Goal: Information Seeking & Learning: Learn about a topic

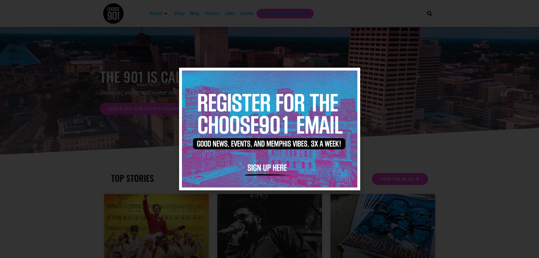
click at [354, 74] on icon "Close" at bounding box center [352, 75] width 4 height 4
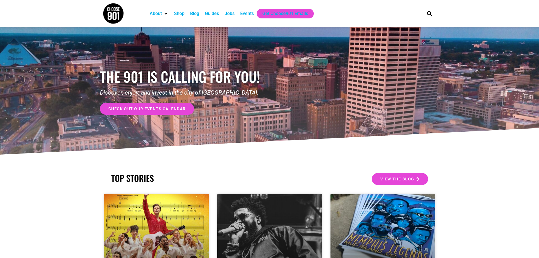
click at [226, 11] on div "Jobs" at bounding box center [230, 13] width 10 height 7
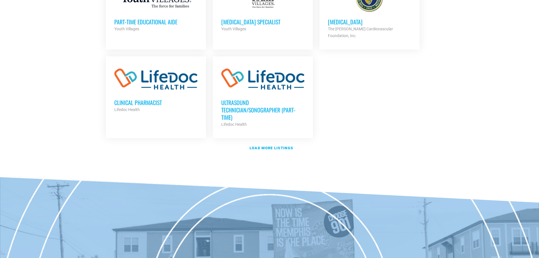
scroll to position [679, 0]
click at [272, 142] on link "Load more listings" at bounding box center [270, 147] width 334 height 13
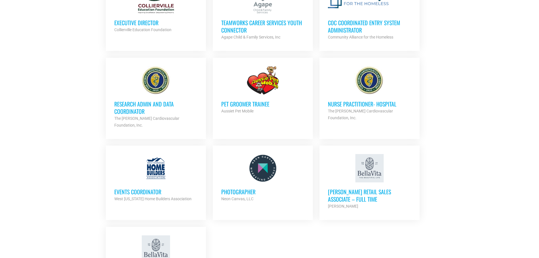
scroll to position [1174, 0]
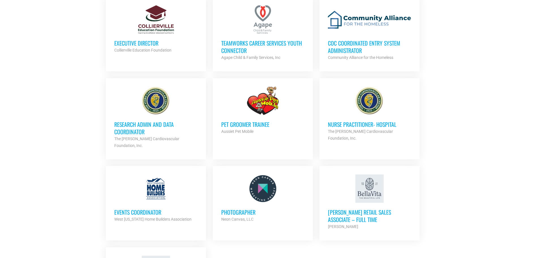
drag, startPoint x: 157, startPoint y: 175, endPoint x: 160, endPoint y: 178, distance: 4.1
click at [158, 175] on div at bounding box center [155, 188] width 83 height 28
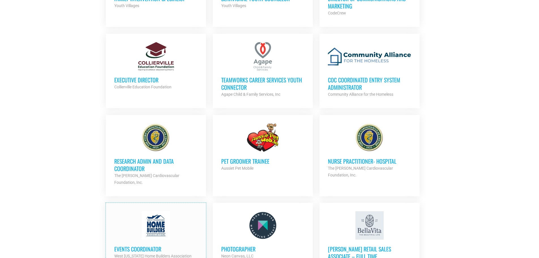
scroll to position [948, 0]
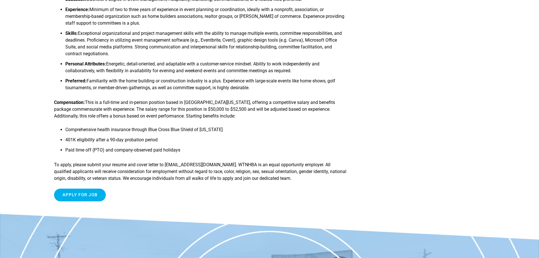
scroll to position [509, 0]
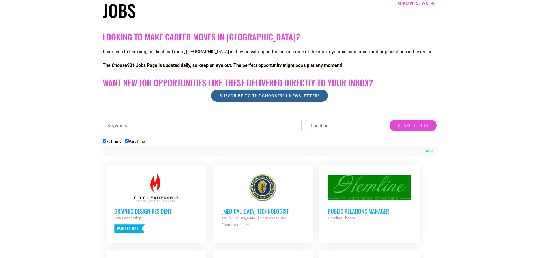
scroll to position [141, 0]
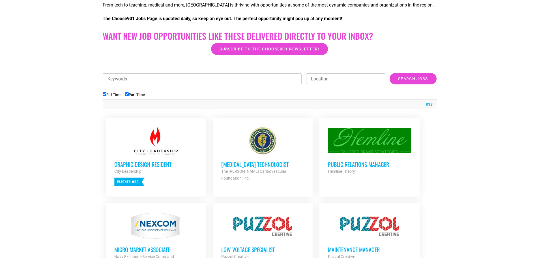
click at [361, 165] on h3 "Public Relations Manager" at bounding box center [369, 163] width 83 height 7
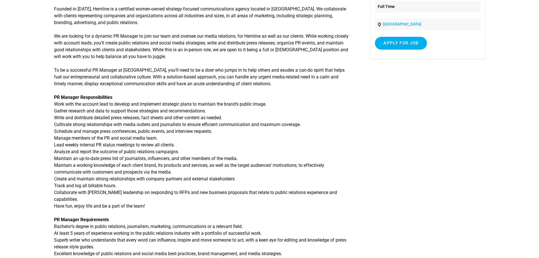
scroll to position [113, 0]
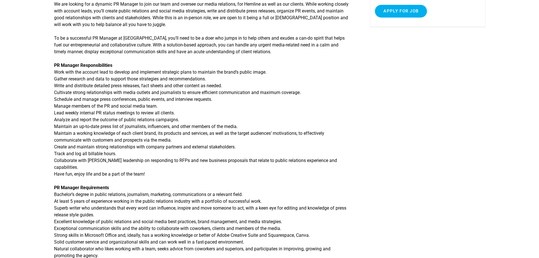
drag, startPoint x: 72, startPoint y: 72, endPoint x: 241, endPoint y: 77, distance: 168.3
click at [232, 77] on p "PR Manager Responsibilities Work with the account lead to develop and implement…" at bounding box center [201, 119] width 295 height 115
click at [250, 76] on p "PR Manager Responsibilities Work with the account lead to develop and implement…" at bounding box center [201, 119] width 295 height 115
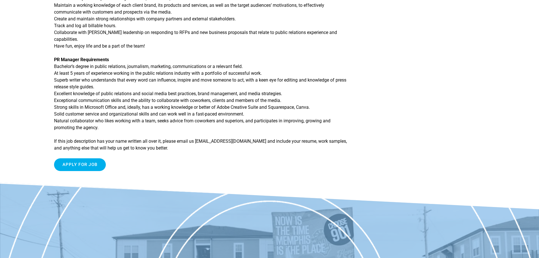
scroll to position [255, 0]
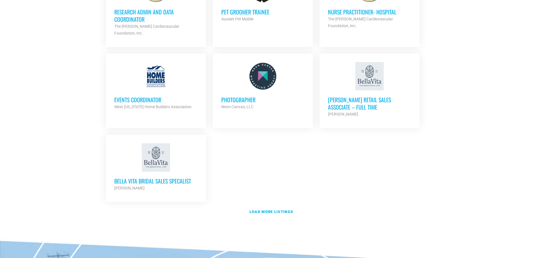
scroll to position [1244, 0]
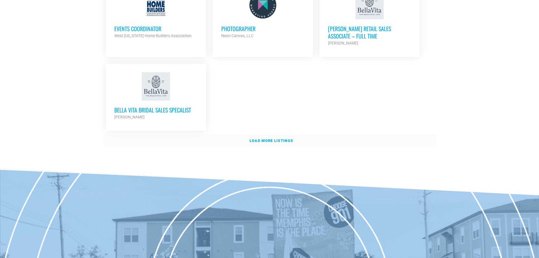
click at [263, 134] on link "Load more listings" at bounding box center [270, 140] width 334 height 13
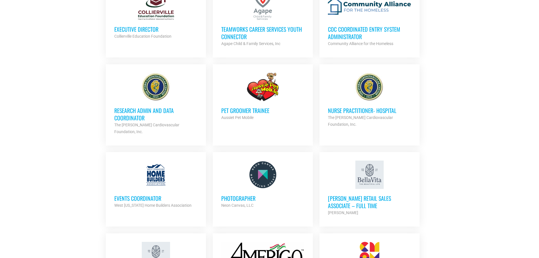
scroll to position [1075, 0]
click at [375, 162] on div at bounding box center [369, 175] width 83 height 28
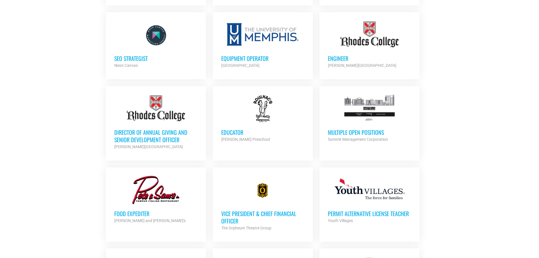
scroll to position [396, 0]
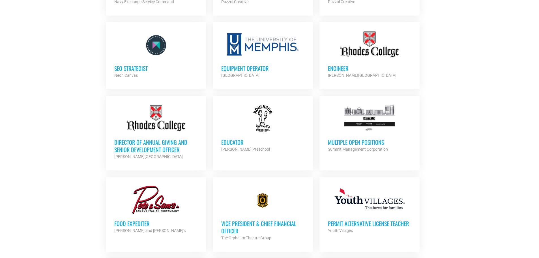
click at [343, 139] on h3 "Multiple Open Positions" at bounding box center [369, 141] width 83 height 7
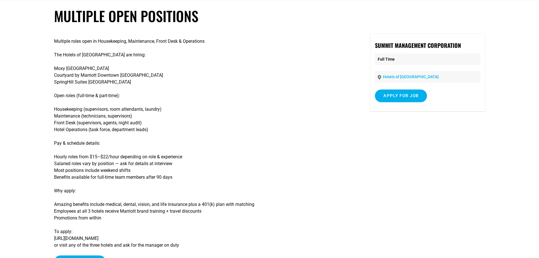
scroll to position [113, 0]
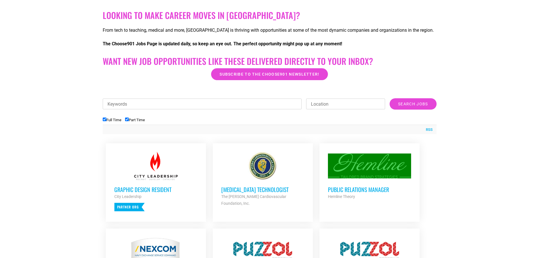
scroll to position [113, 0]
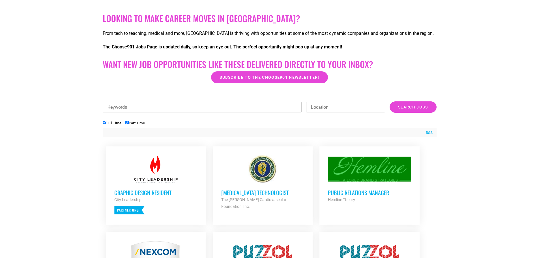
drag, startPoint x: 256, startPoint y: 195, endPoint x: 260, endPoint y: 193, distance: 4.6
click at [256, 195] on h3 "[MEDICAL_DATA] Technologist" at bounding box center [262, 192] width 83 height 7
